Goal: Register for event/course

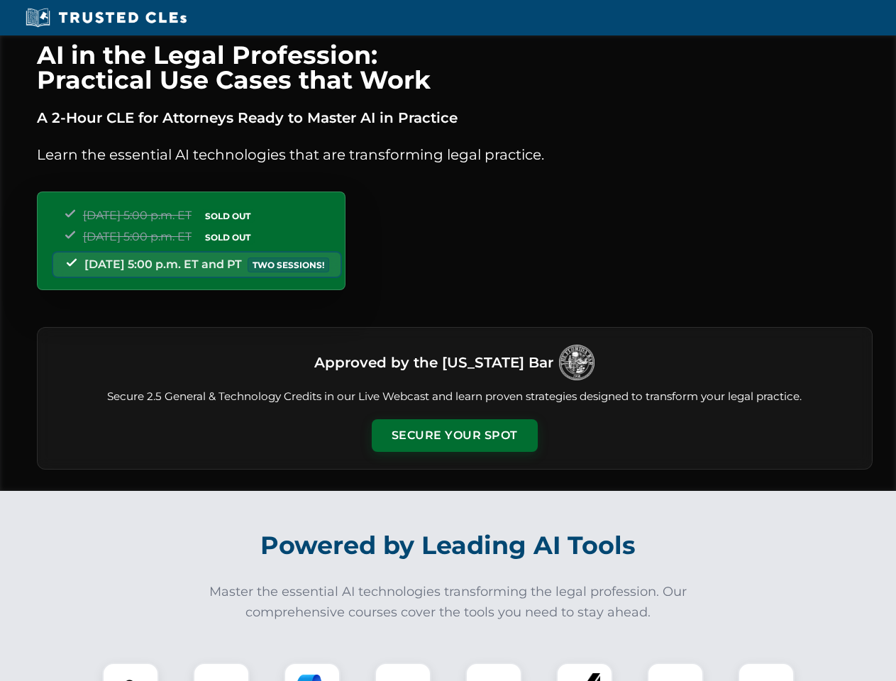
click at [454, 435] on button "Secure Your Spot" at bounding box center [455, 435] width 166 height 33
click at [131, 672] on img at bounding box center [130, 690] width 41 height 41
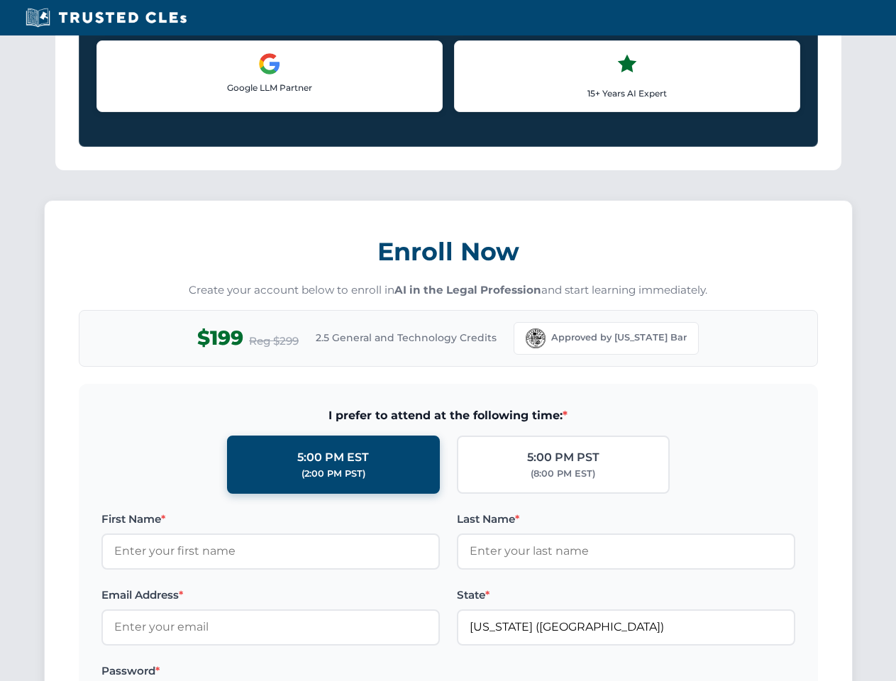
click at [312, 672] on label "Password *" at bounding box center [270, 670] width 338 height 17
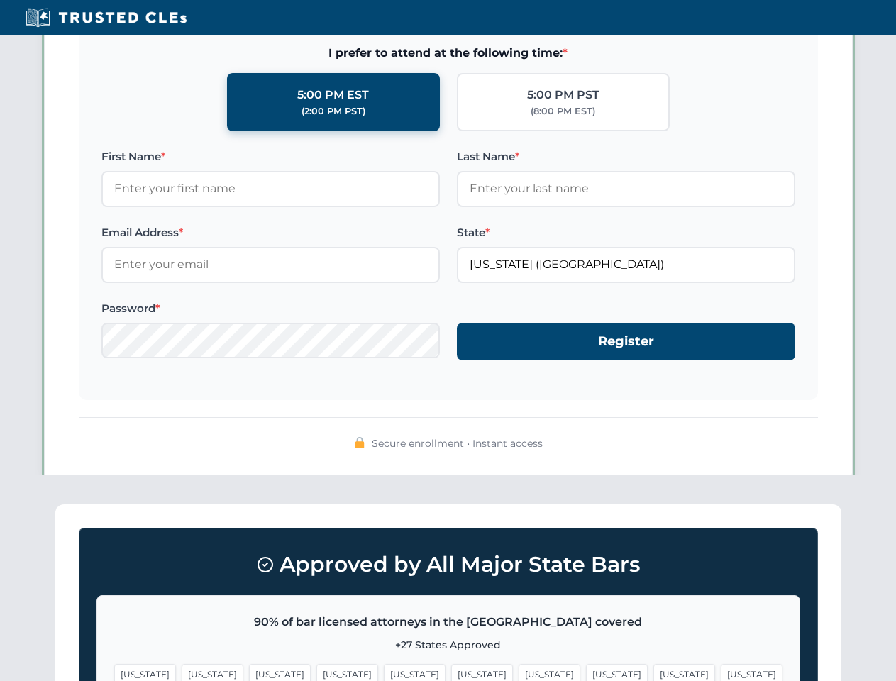
click at [653, 672] on span "[US_STATE]" at bounding box center [684, 674] width 62 height 21
